Goal: Task Accomplishment & Management: Complete application form

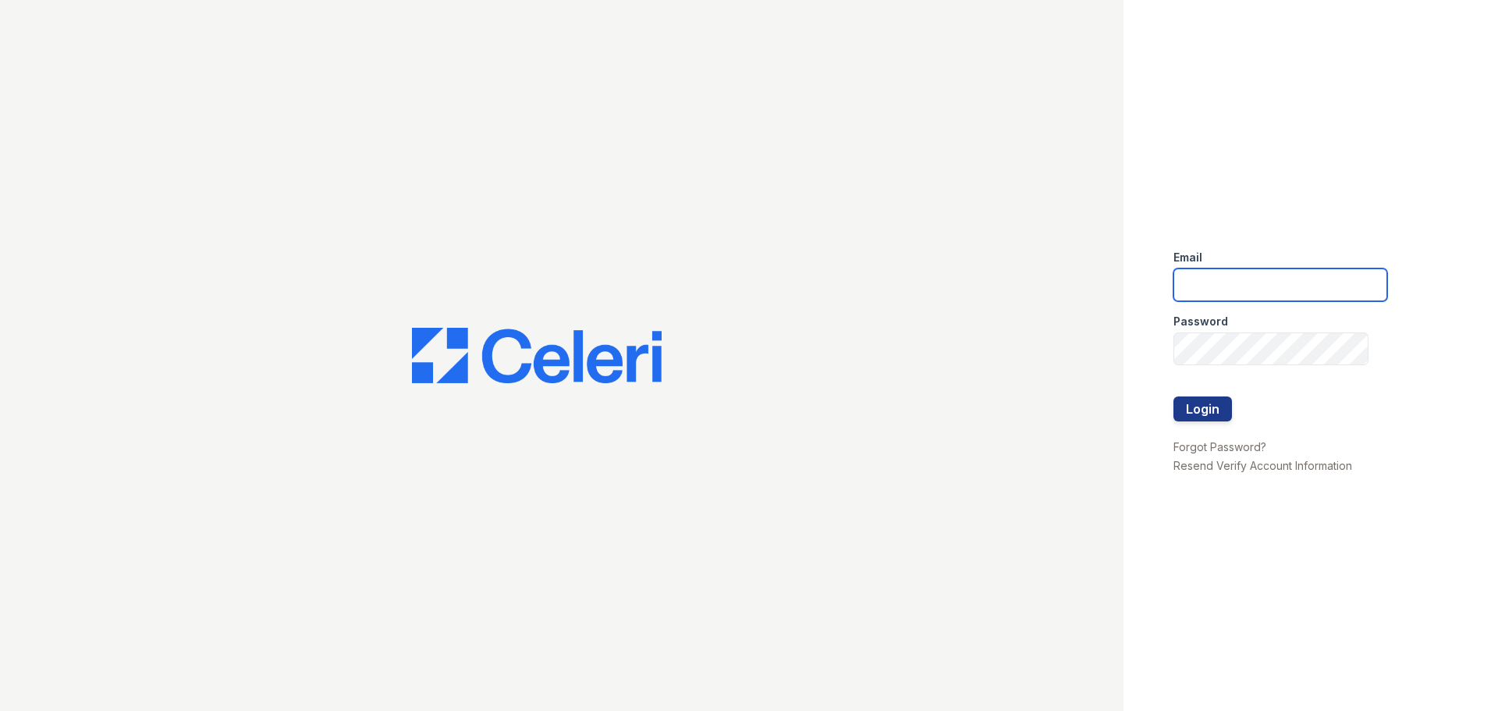
type input "arrivenorthbethesda@trinity-pm.com"
click at [1231, 292] on input "arrivenorthbethesda@trinity-pm.com" at bounding box center [1280, 284] width 214 height 33
click at [1233, 287] on input "arrivenorthbethesda@trinity-pm.com" at bounding box center [1280, 284] width 214 height 33
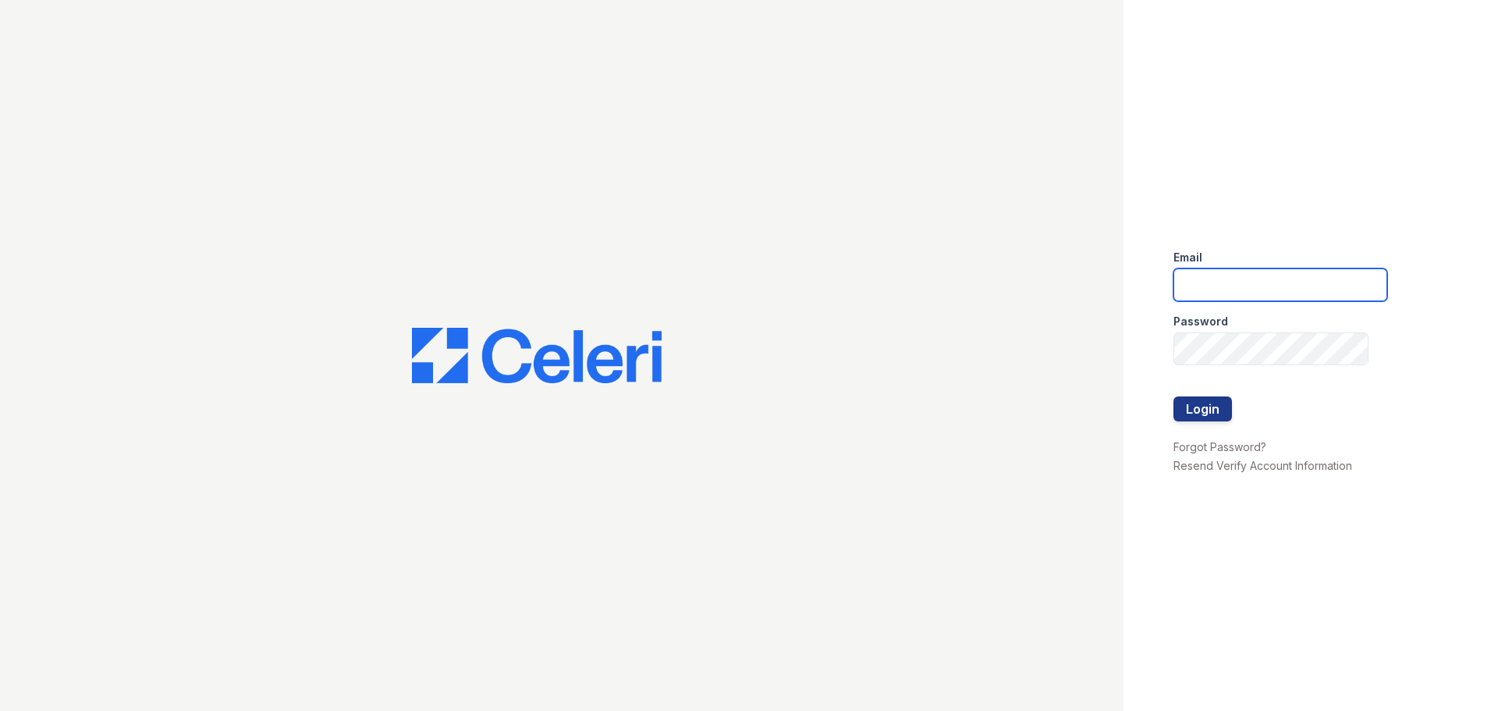
click at [1221, 282] on input "email" at bounding box center [1280, 284] width 214 height 33
paste input "[EMAIL_ADDRESS][DOMAIN_NAME]"
type input "[EMAIL_ADDRESS][DOMAIN_NAME]"
click at [1186, 416] on button "Login" at bounding box center [1202, 408] width 58 height 25
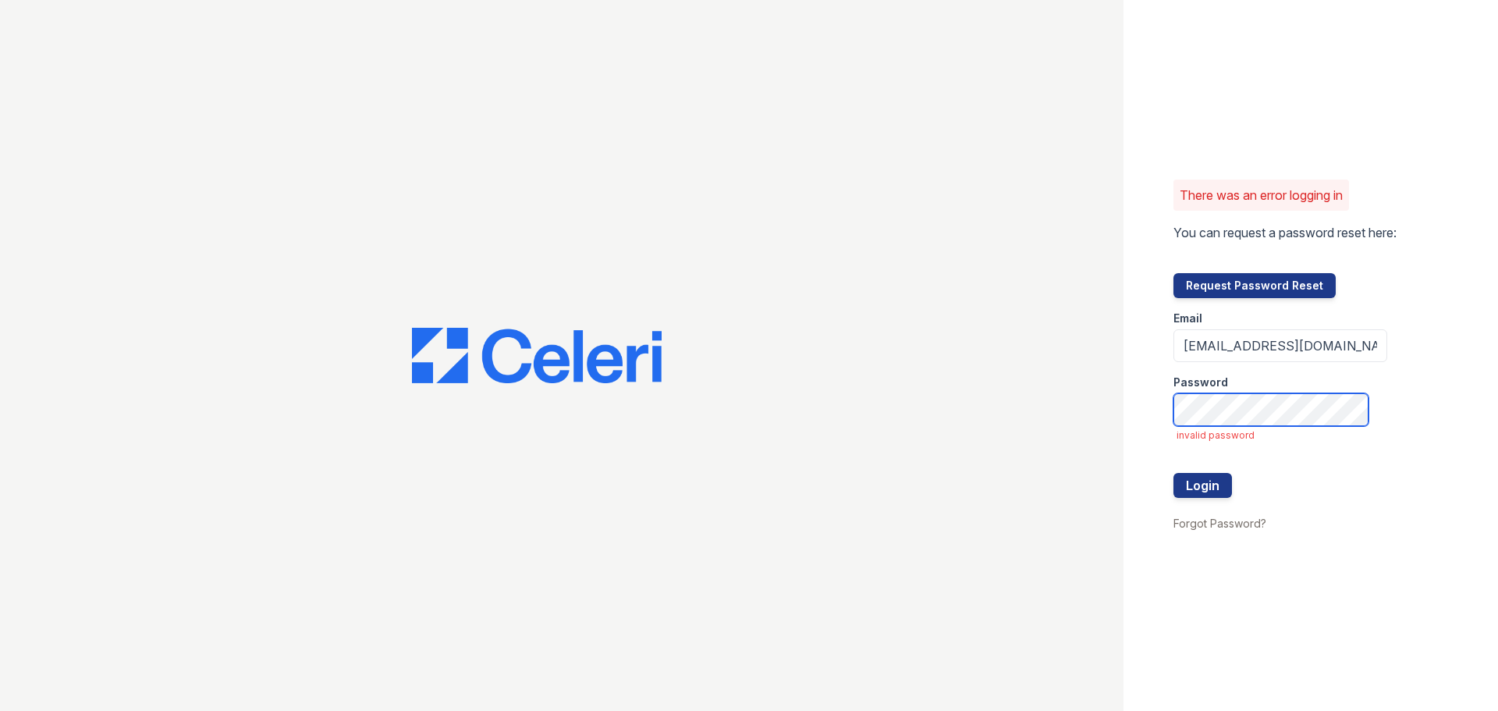
click at [1173, 473] on button "Login" at bounding box center [1202, 485] width 58 height 25
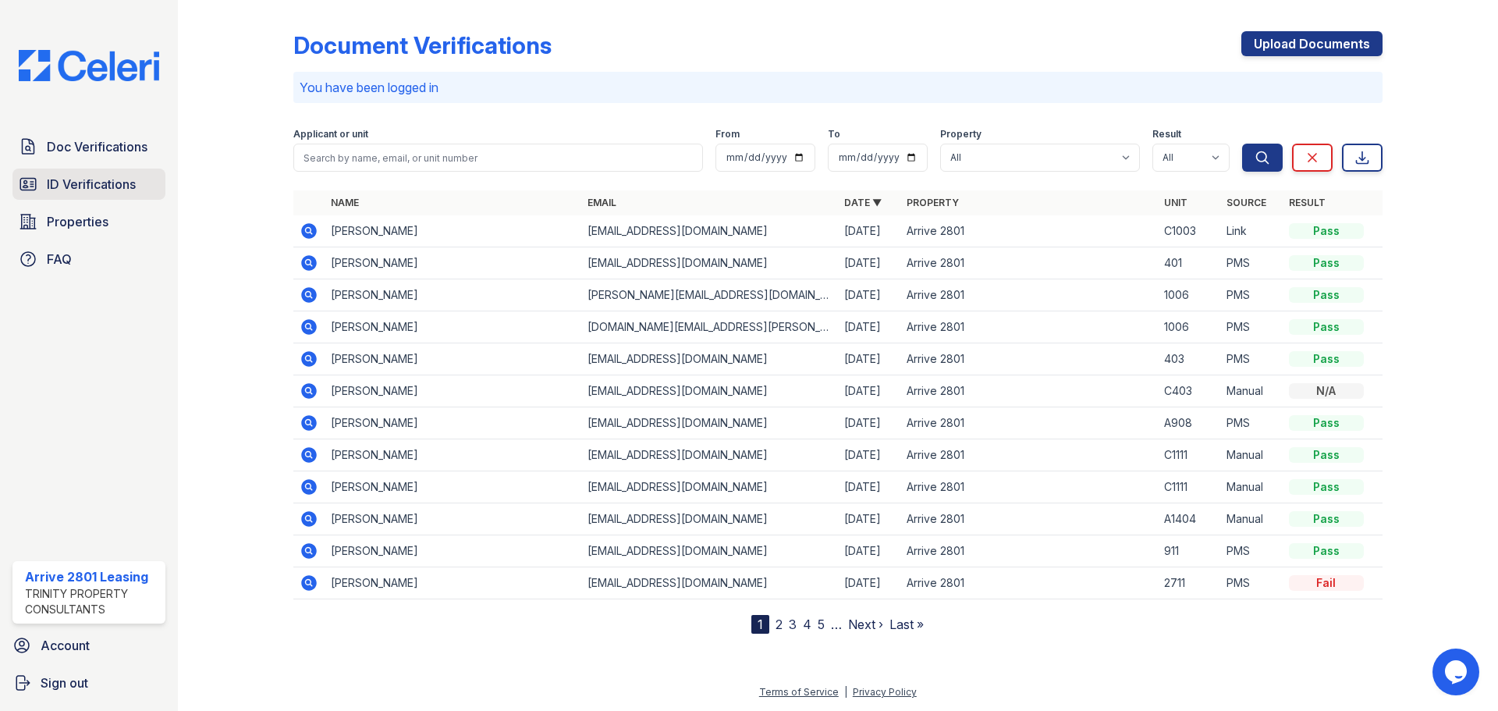
click at [96, 174] on link "ID Verifications" at bounding box center [88, 183] width 153 height 31
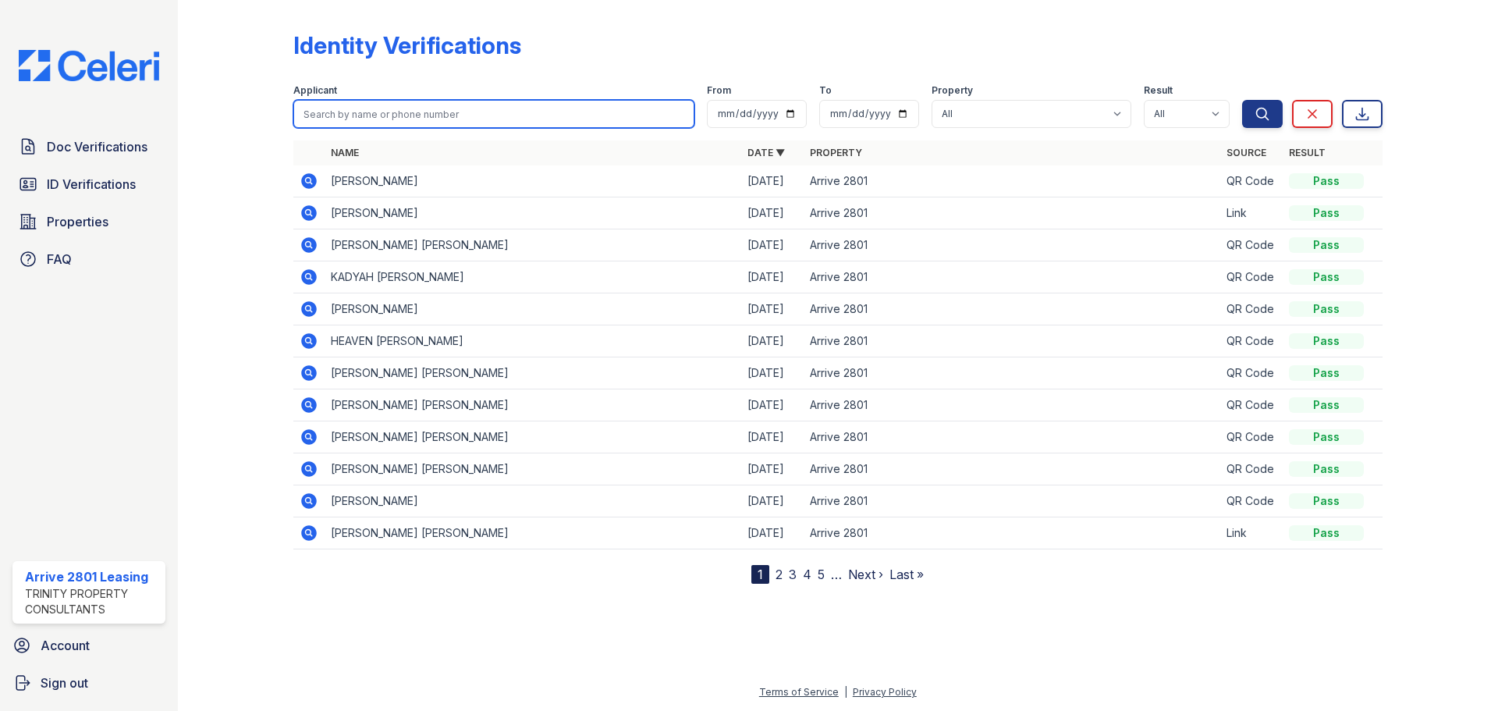
click at [530, 104] on input "search" at bounding box center [493, 114] width 401 height 28
type input "Powell"
click at [1242, 100] on button "Search" at bounding box center [1262, 114] width 41 height 28
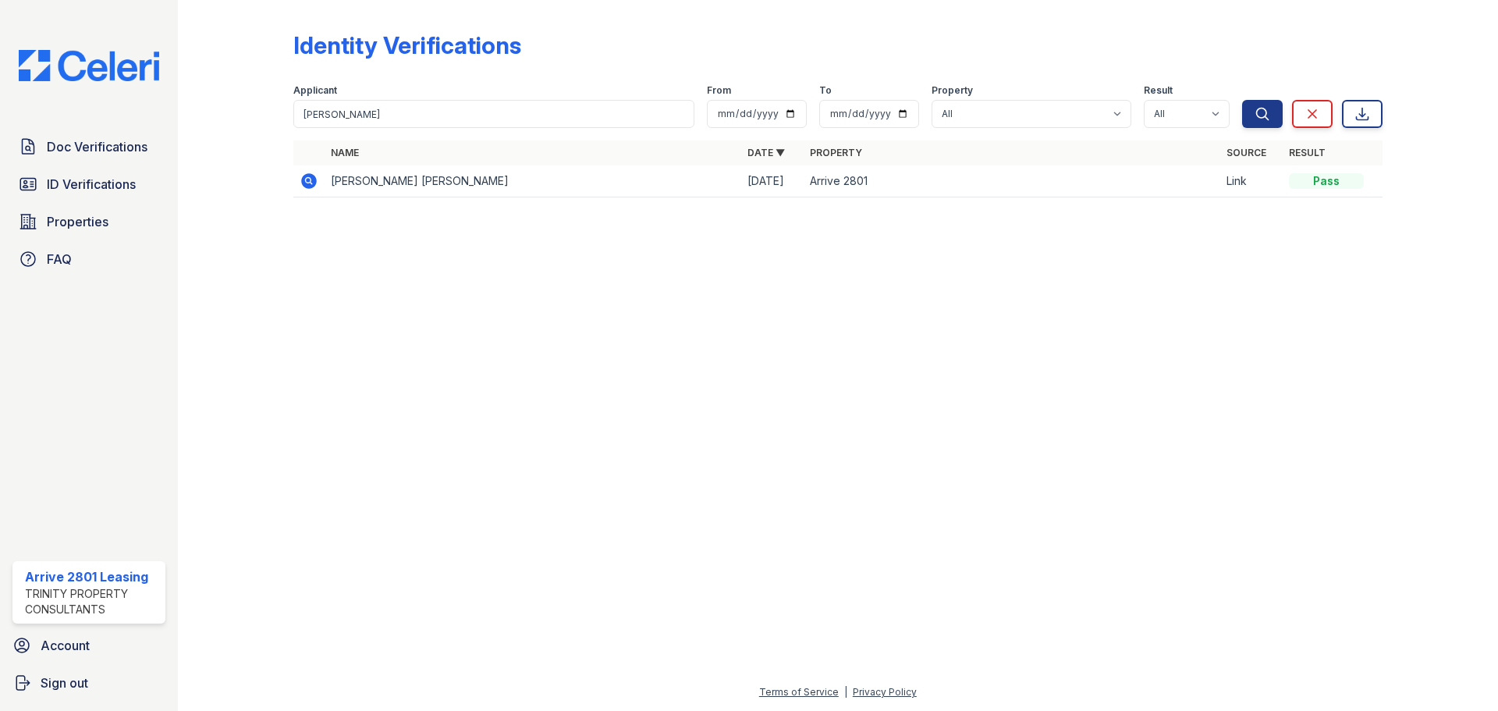
click at [313, 181] on icon at bounding box center [309, 181] width 16 height 16
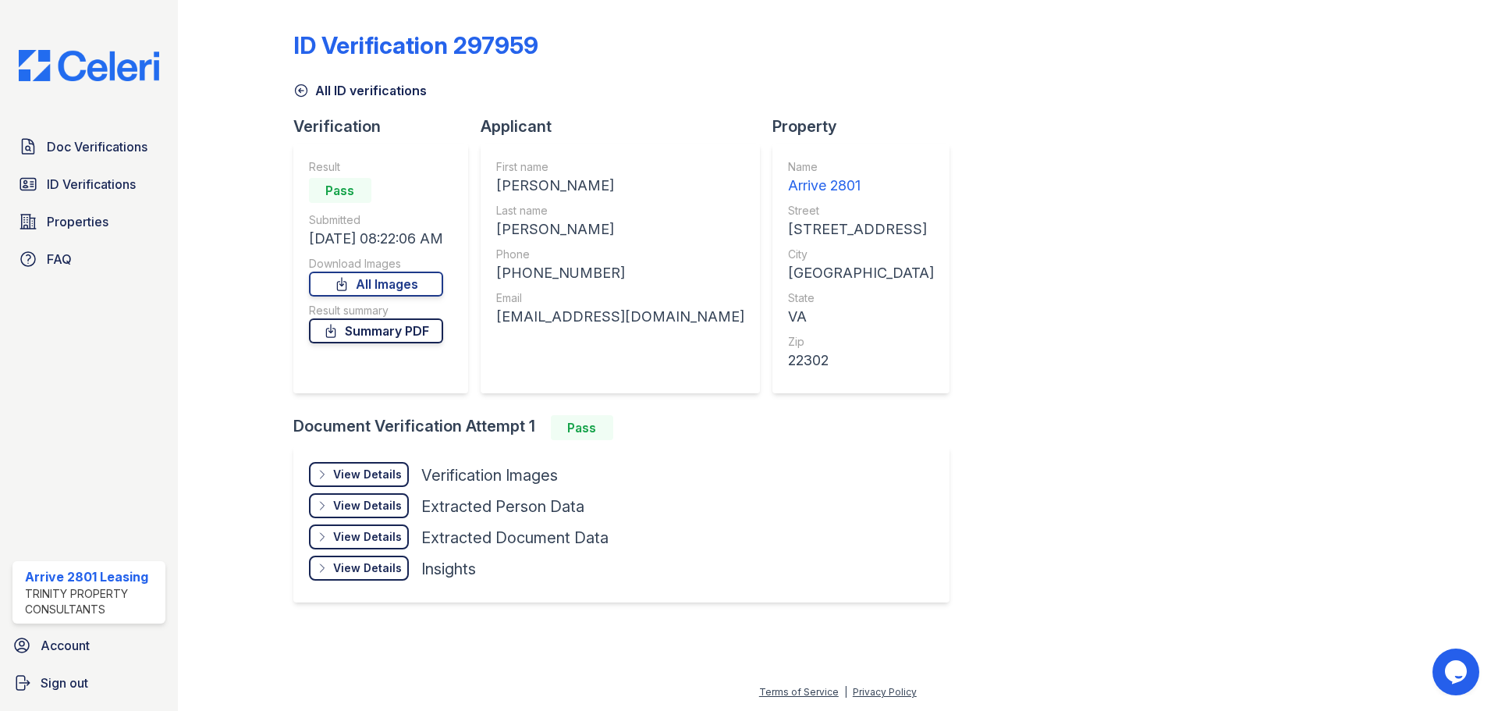
click at [435, 332] on link "Summary PDF" at bounding box center [376, 330] width 134 height 25
click at [428, 290] on link "All Images" at bounding box center [376, 283] width 134 height 25
click at [100, 155] on link "Doc Verifications" at bounding box center [88, 146] width 153 height 31
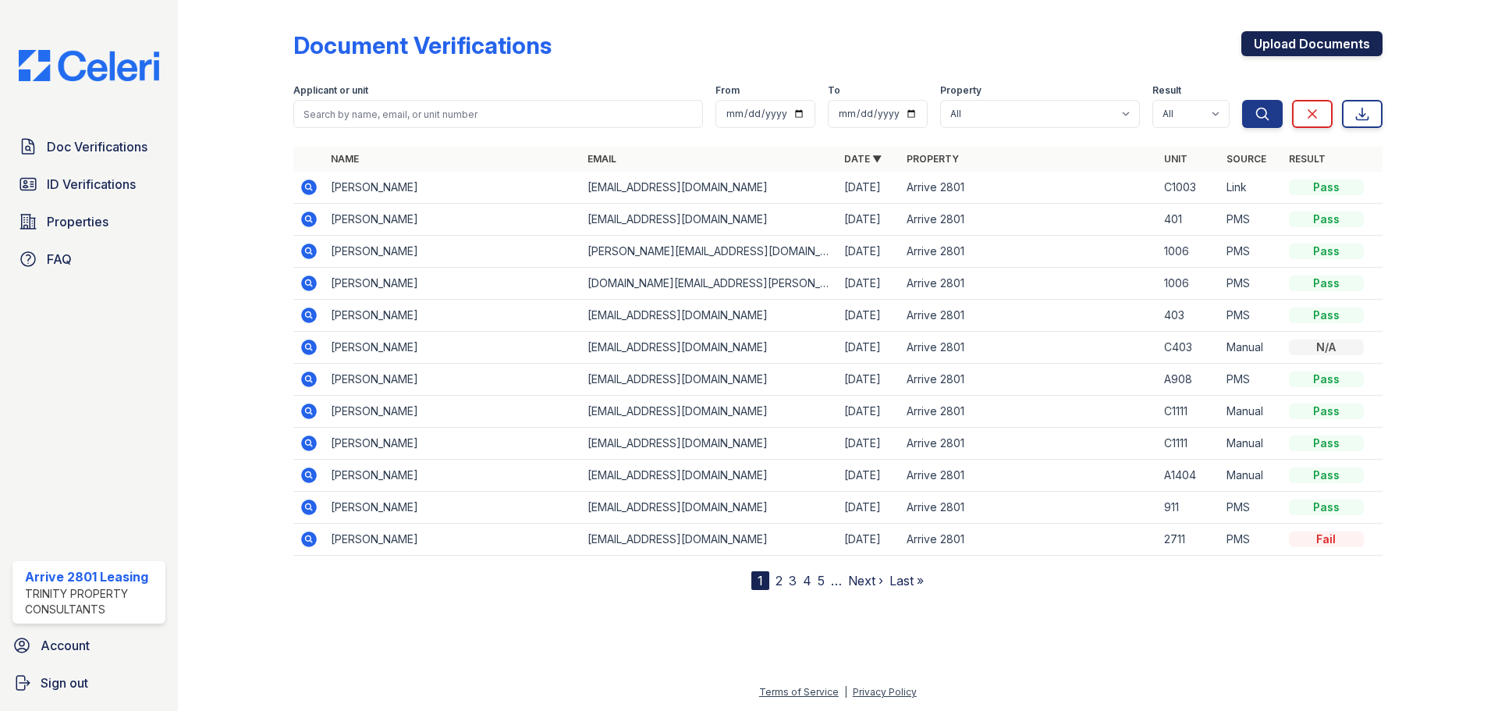
click at [1335, 52] on link "Upload Documents" at bounding box center [1311, 43] width 141 height 25
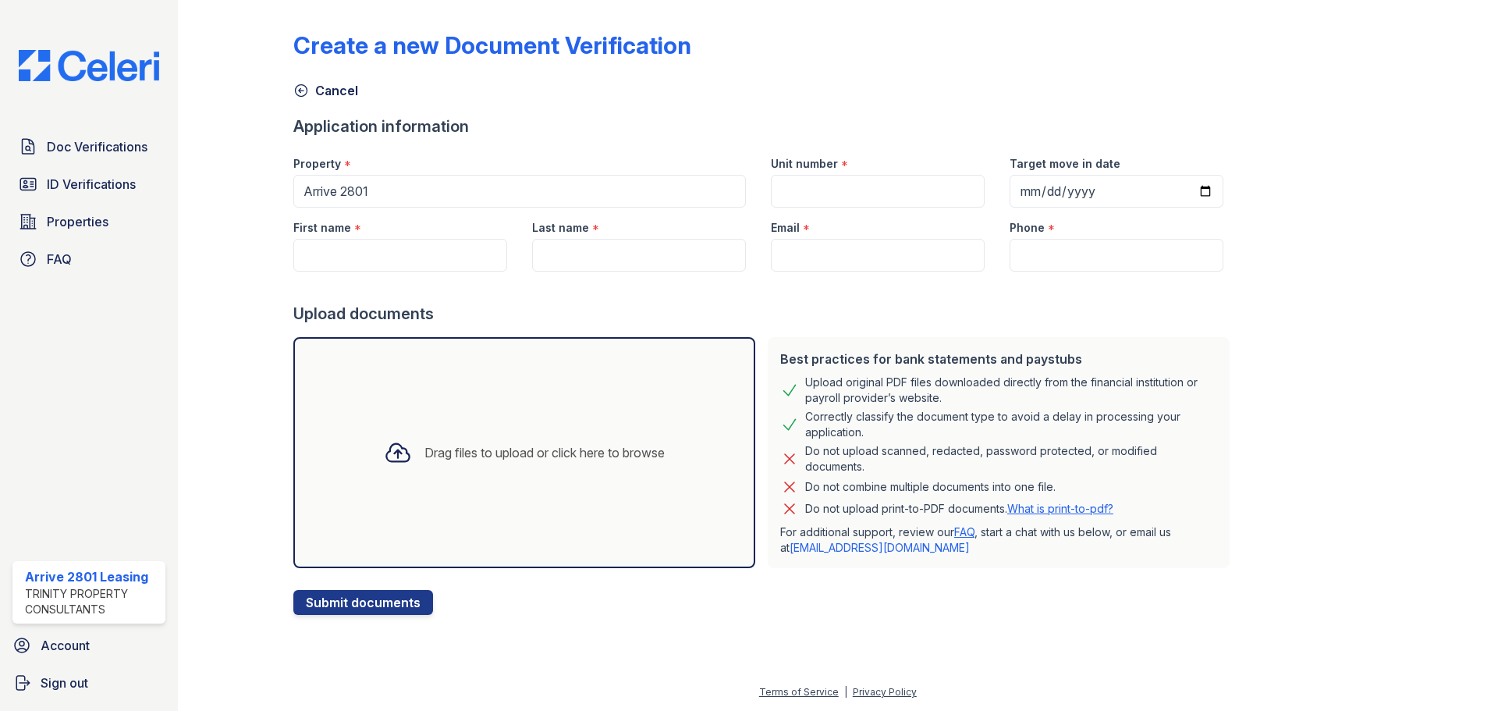
click at [371, 470] on div "Drag files to upload or click here to browse" at bounding box center [524, 452] width 306 height 53
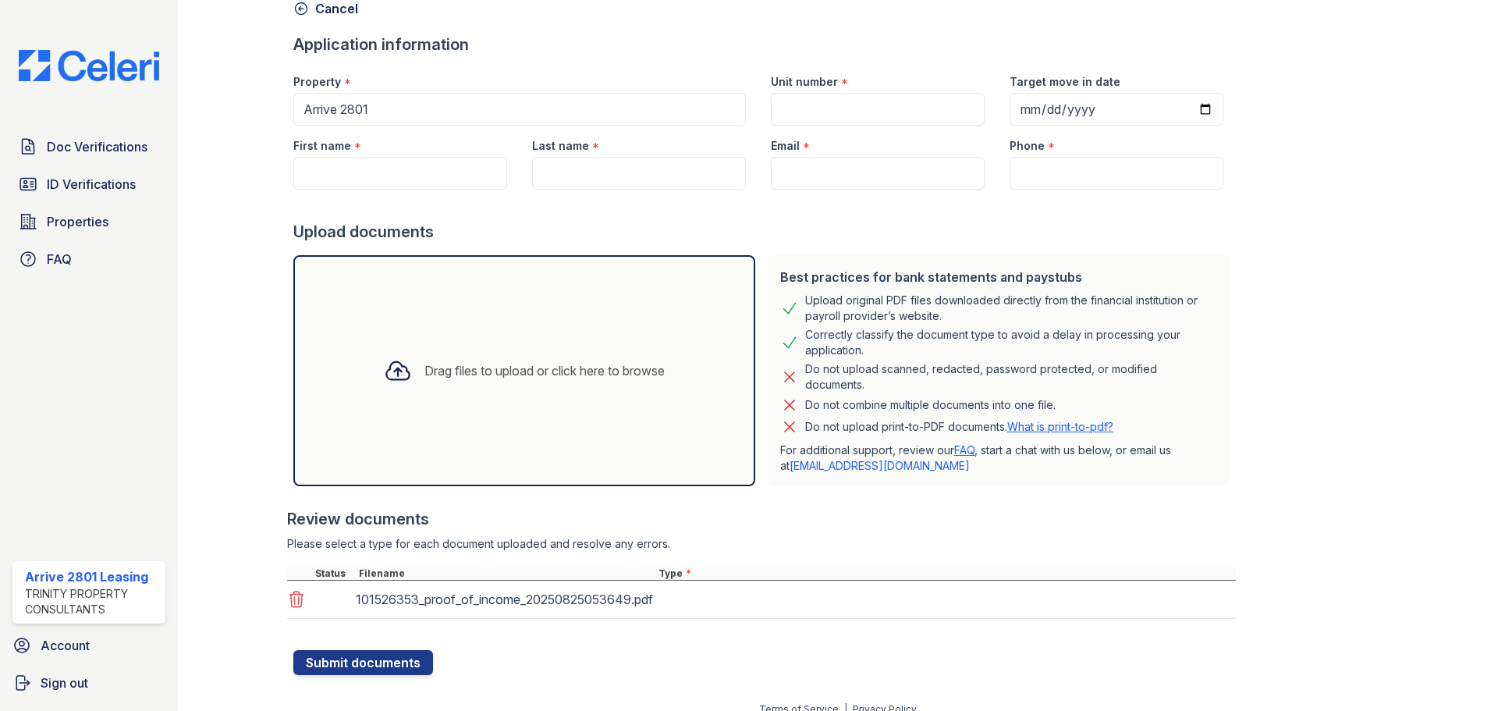
scroll to position [99, 0]
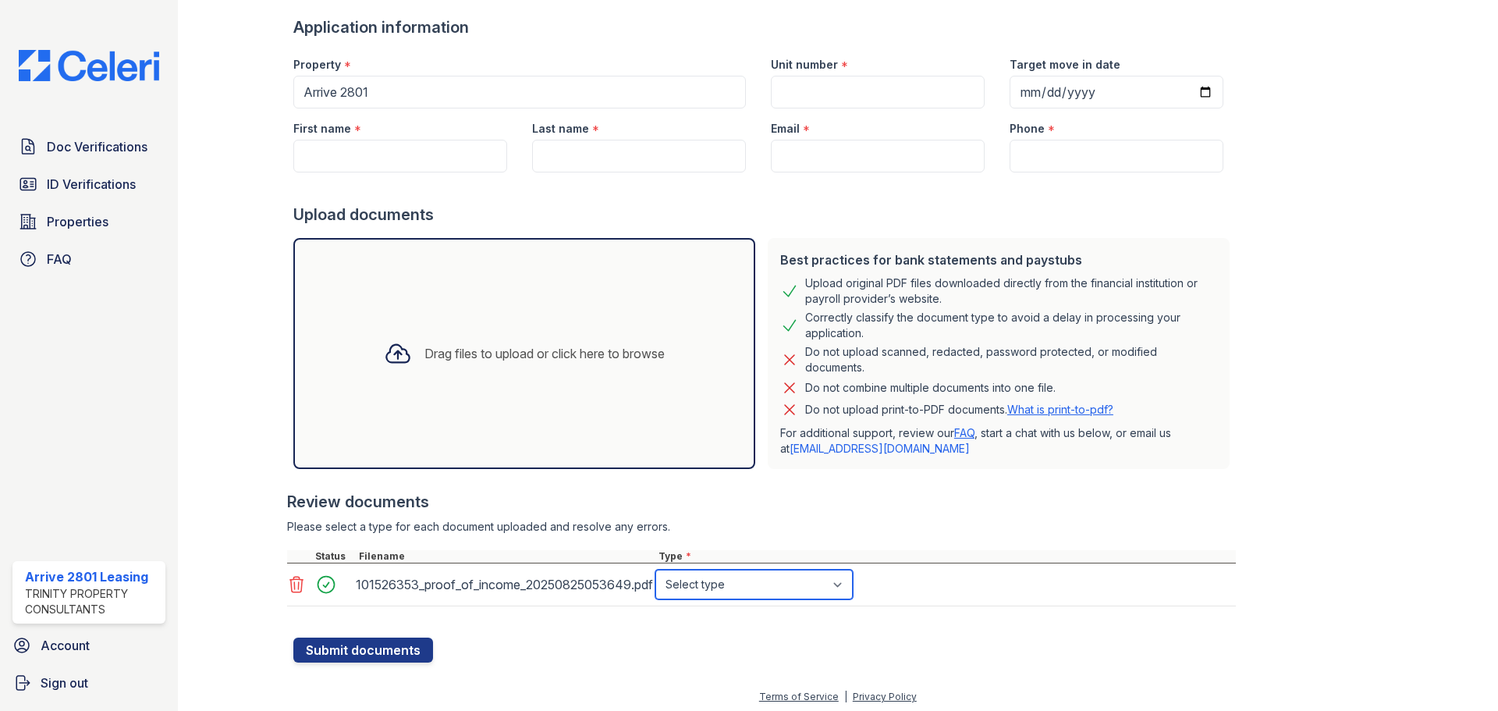
click at [737, 585] on select "Select type Paystub Bank Statement Offer Letter Tax Documents Benefit Award Let…" at bounding box center [753, 584] width 197 height 30
select select "paystub"
click at [655, 569] on select "Select type Paystub Bank Statement Offer Letter Tax Documents Benefit Award Let…" at bounding box center [753, 584] width 197 height 30
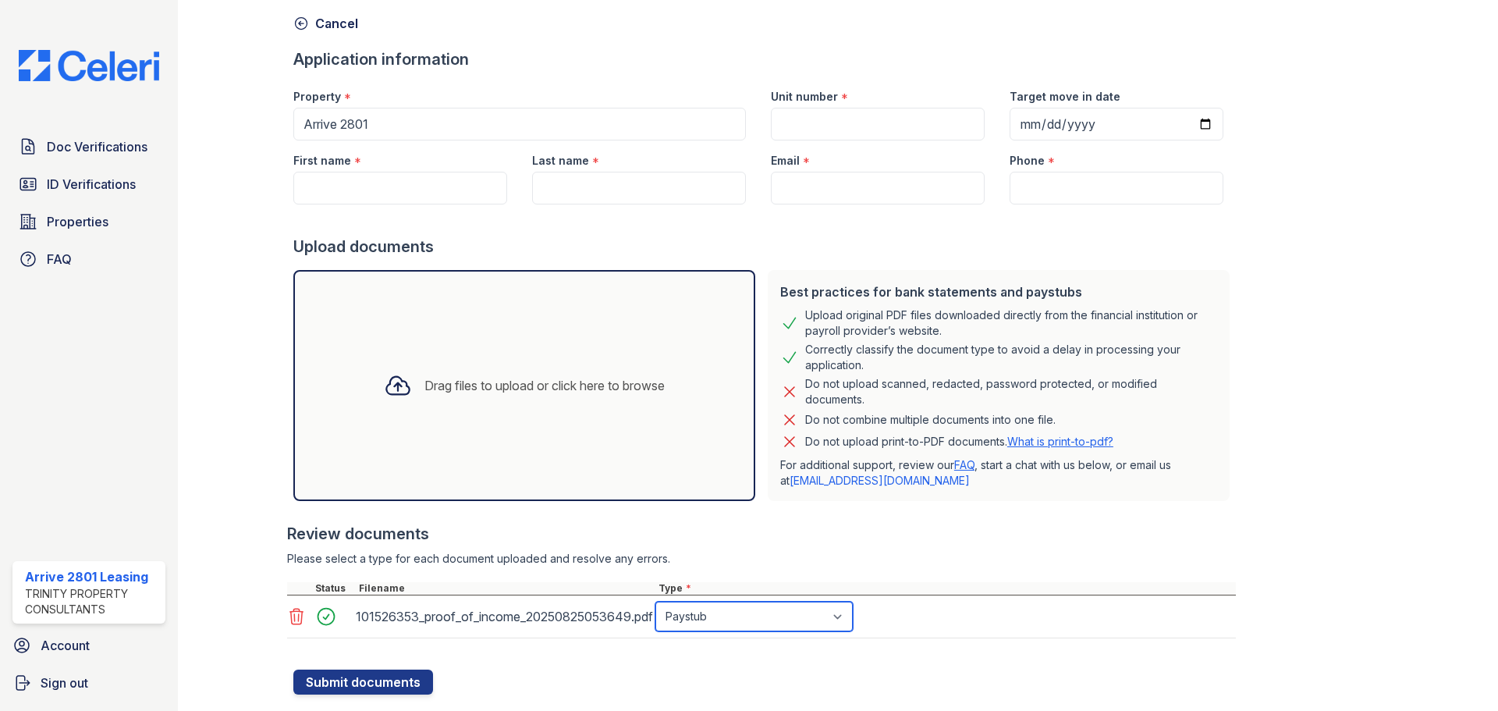
scroll to position [0, 0]
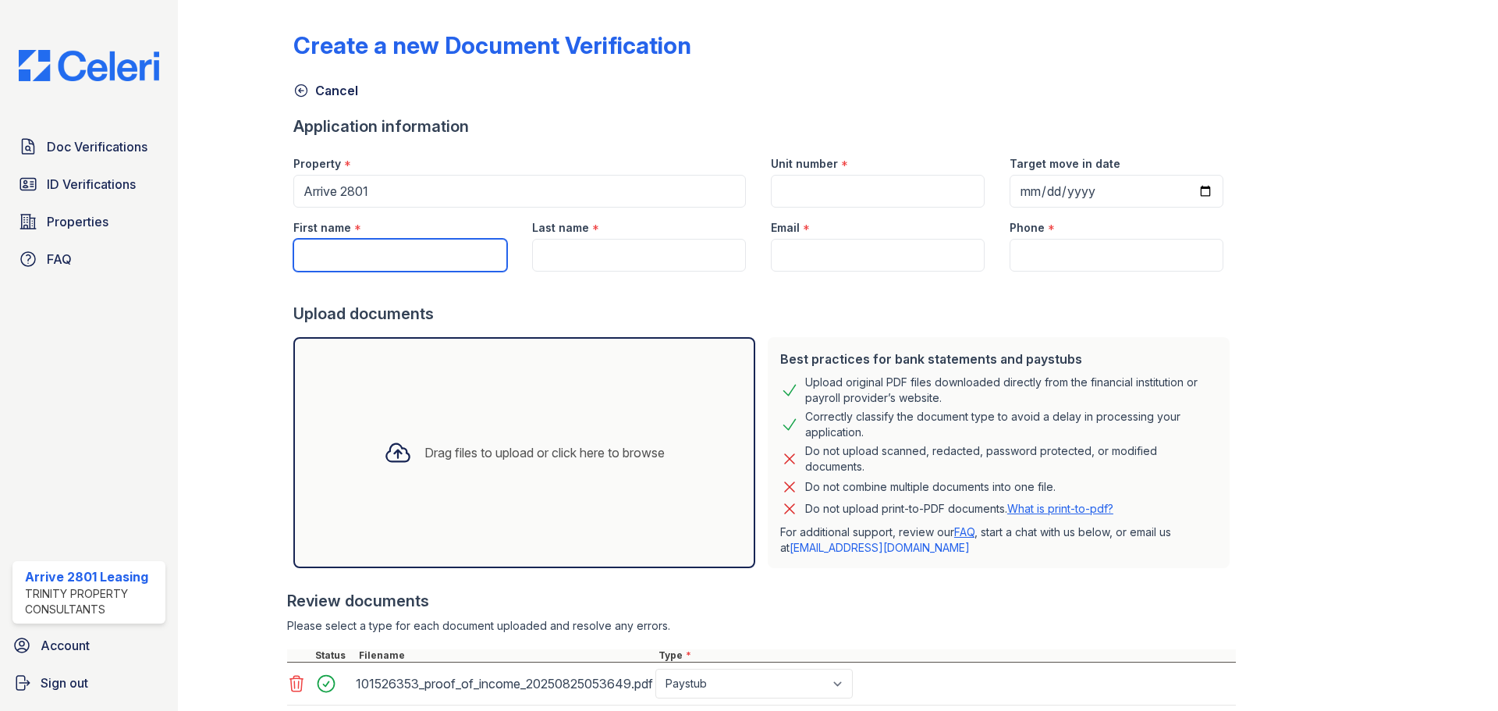
click at [401, 252] on input "First name" at bounding box center [400, 255] width 214 height 33
type input "Al-Nasir"
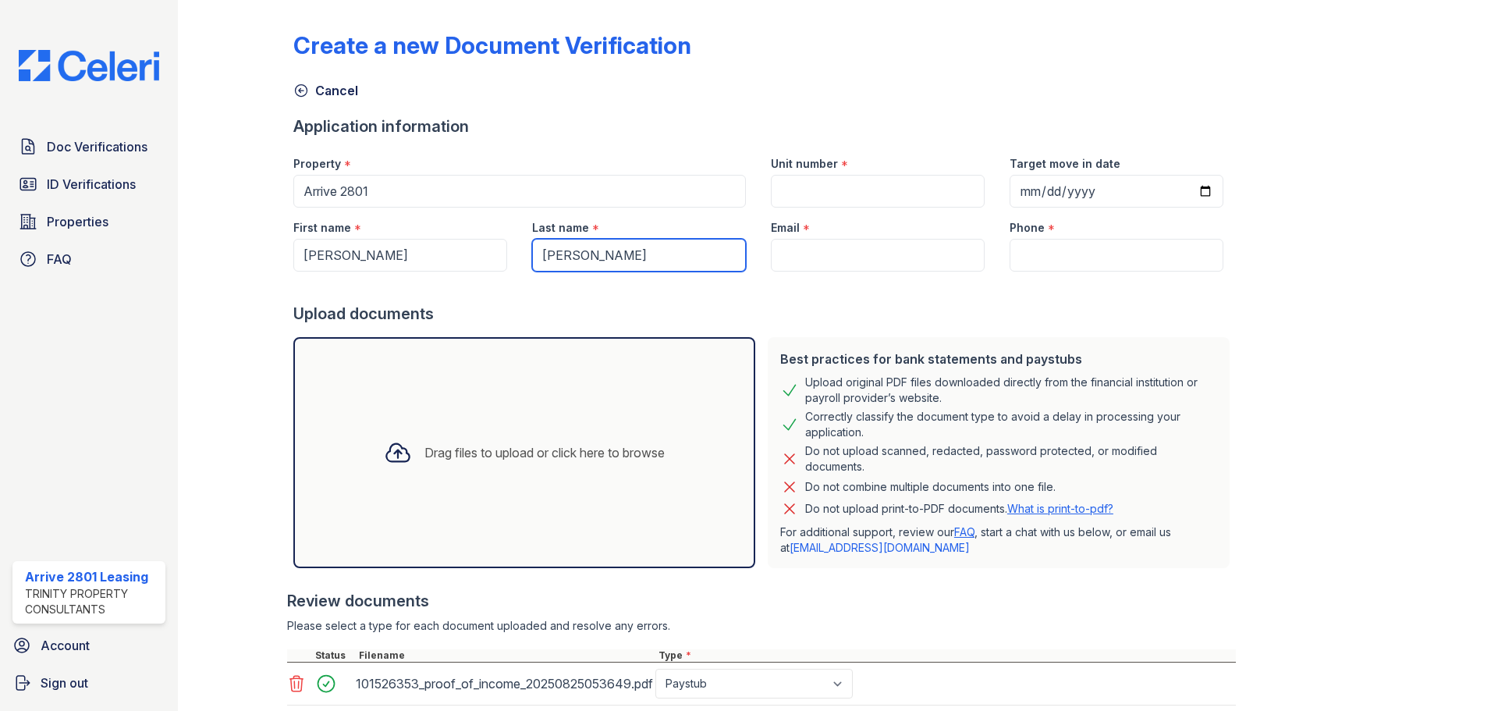
type input "Powell"
click at [896, 246] on input "Email" at bounding box center [878, 255] width 214 height 33
paste input "nasirpowell6@gmail.com"
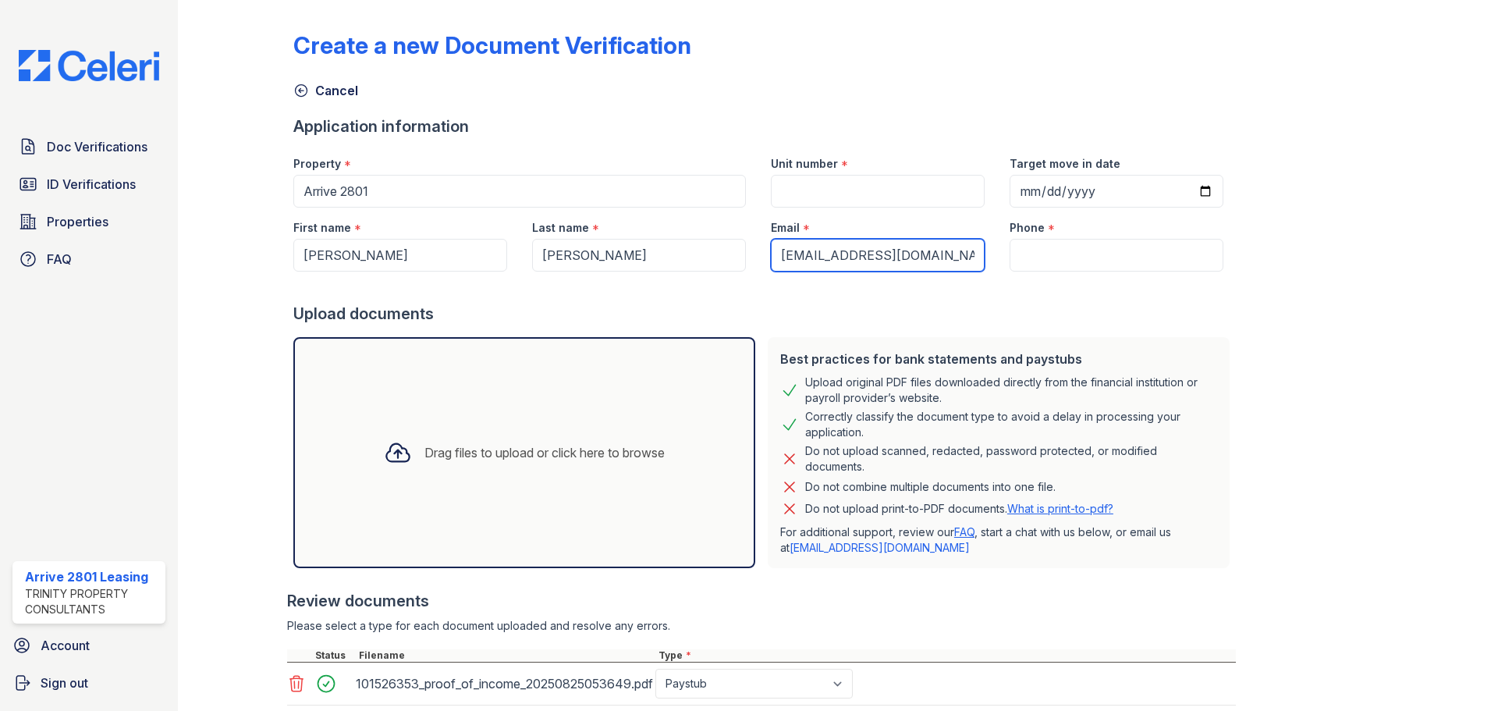
type input "nasirpowell6@gmail.com"
click at [1017, 252] on input "Phone" at bounding box center [1116, 255] width 214 height 33
paste input "(862) 220-7481"
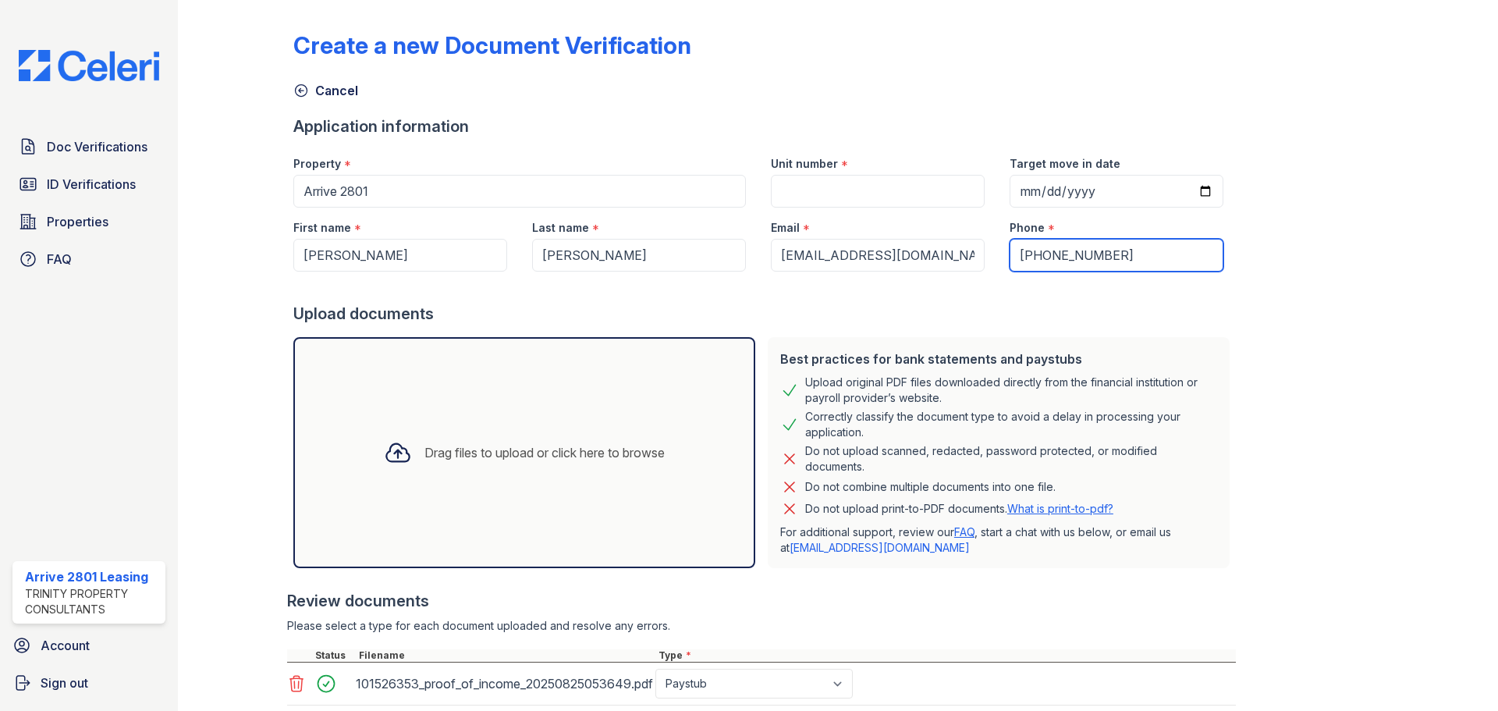
type input "(862) 220-7481"
click at [870, 195] on input "Unit number" at bounding box center [878, 191] width 214 height 33
type input "-"
type input "C-1111"
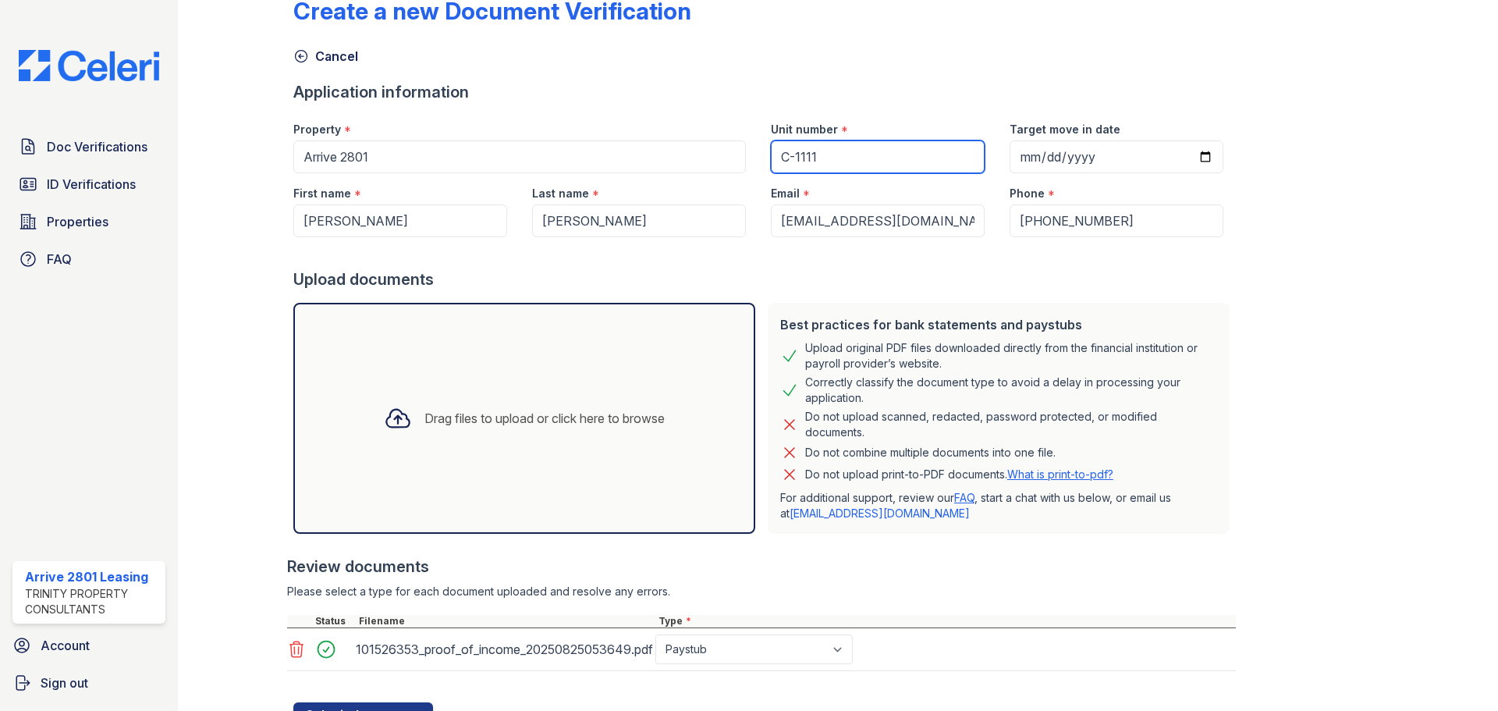
scroll to position [104, 0]
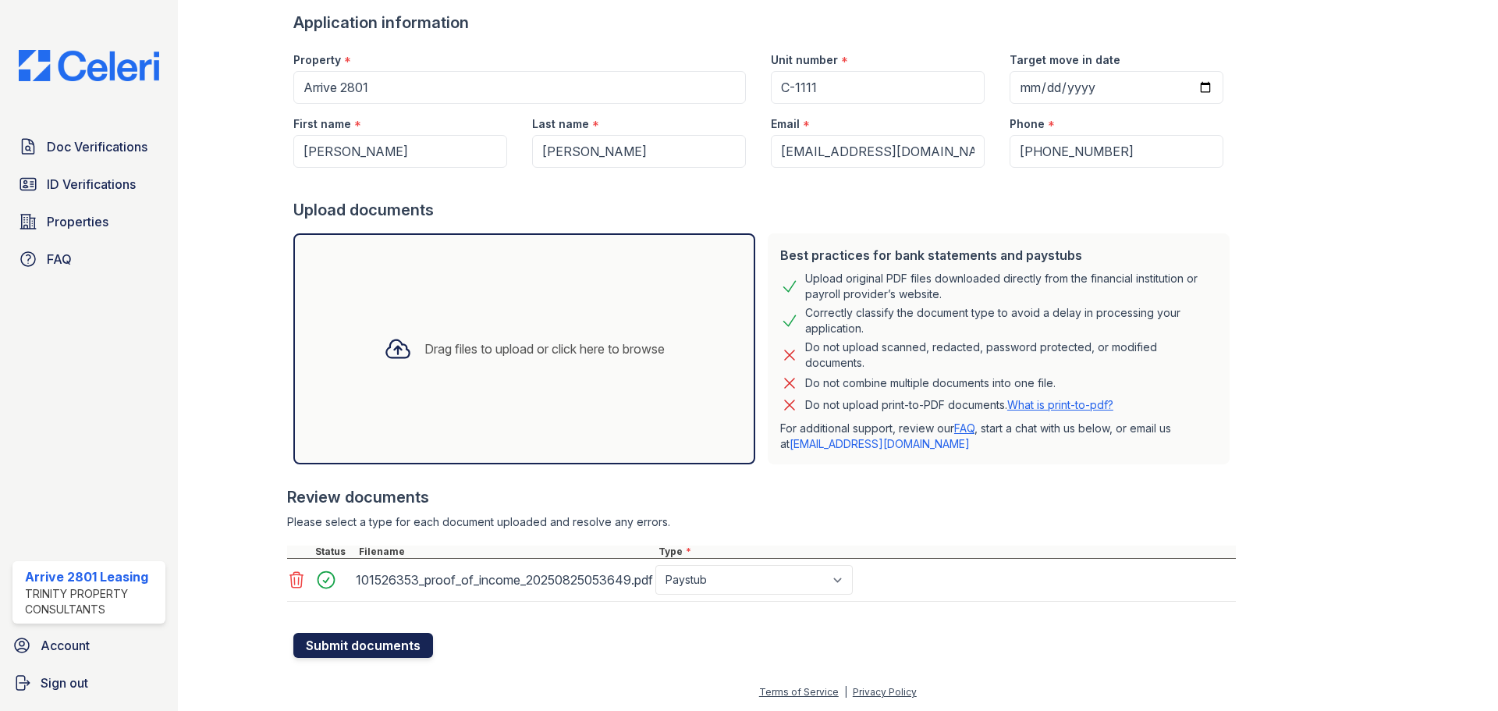
click at [385, 644] on button "Submit documents" at bounding box center [363, 645] width 140 height 25
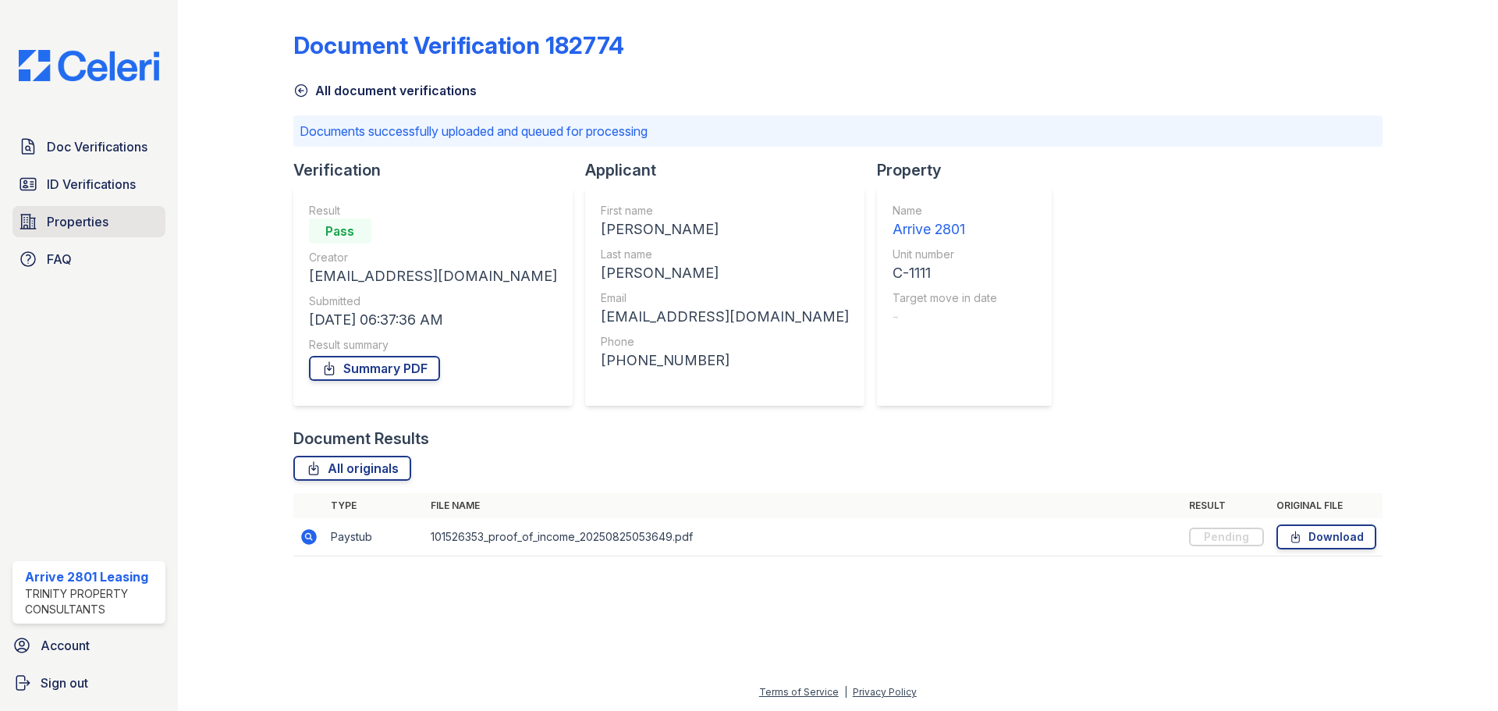
click at [71, 228] on span "Properties" at bounding box center [78, 221] width 62 height 19
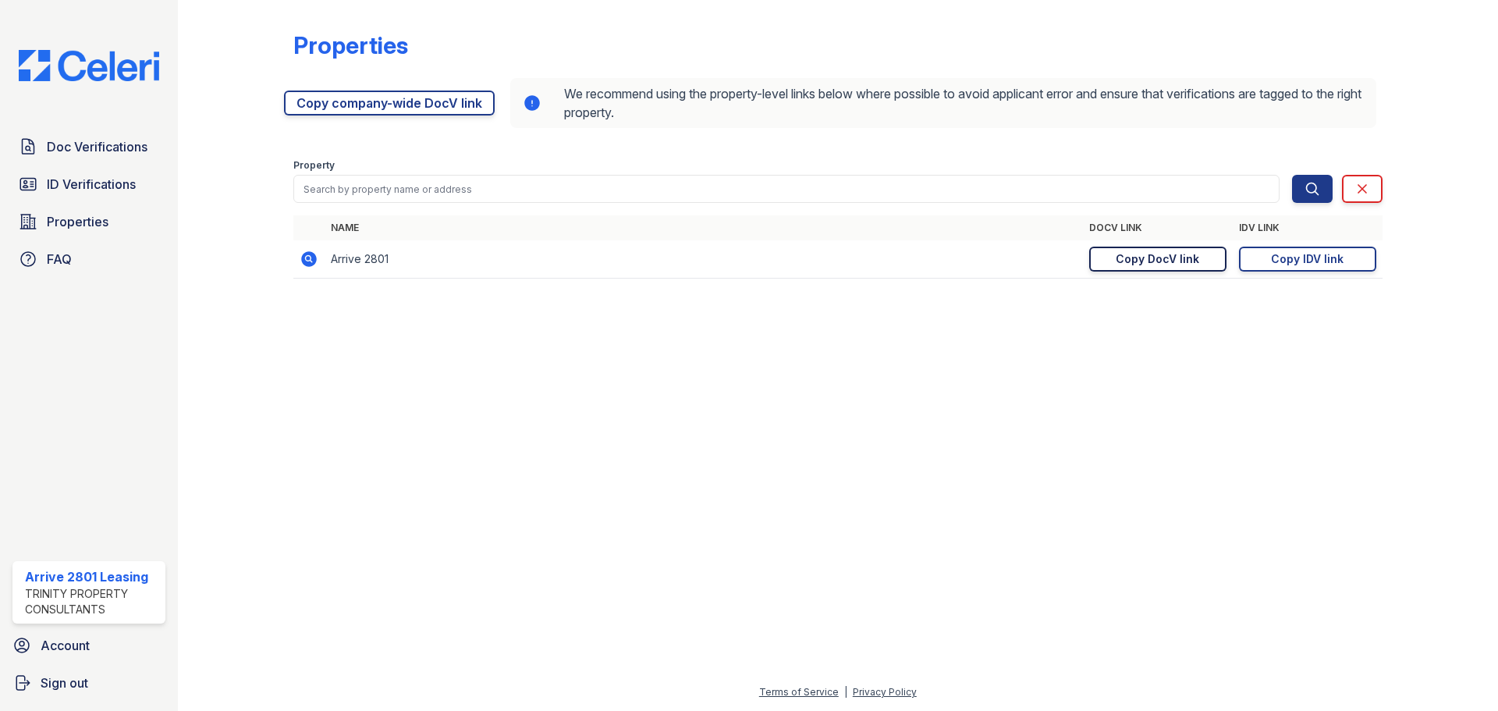
click at [1136, 268] on link "Copy DocV link Copy link" at bounding box center [1157, 258] width 137 height 25
